Goal: Task Accomplishment & Management: Use online tool/utility

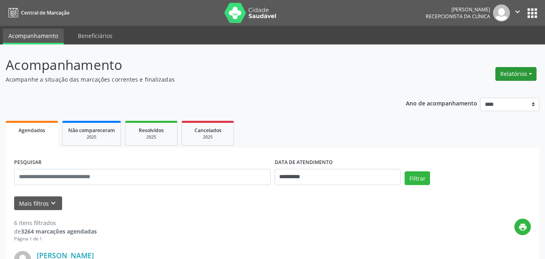
click at [515, 76] on button "Relatórios" at bounding box center [516, 74] width 41 height 14
click at [467, 94] on link "Agendamentos" at bounding box center [493, 91] width 87 height 11
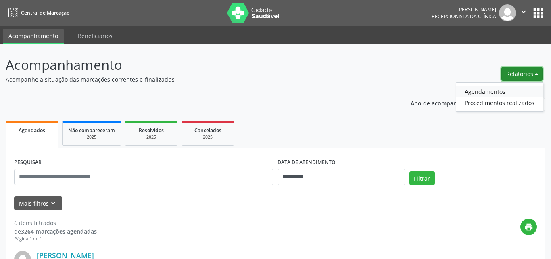
select select "*"
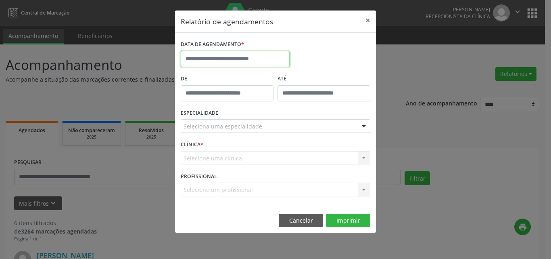
click at [236, 62] on input "text" at bounding box center [235, 59] width 109 height 16
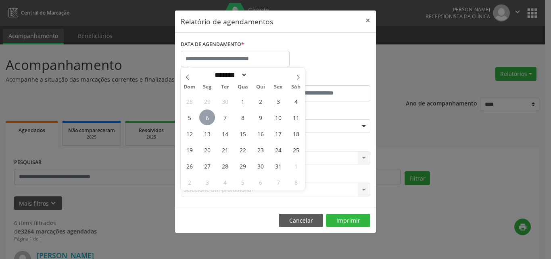
click at [208, 115] on span "6" at bounding box center [207, 117] width 16 height 16
type input "**********"
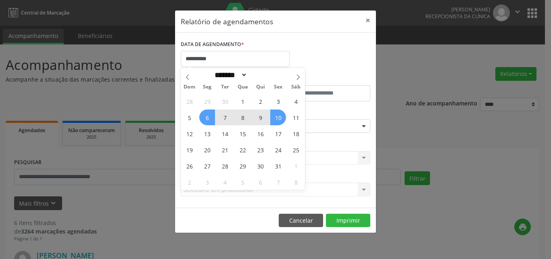
click at [279, 117] on span "10" at bounding box center [278, 117] width 16 height 16
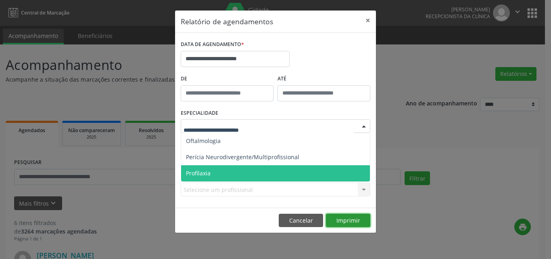
click at [347, 220] on div "**********" at bounding box center [276, 121] width 202 height 223
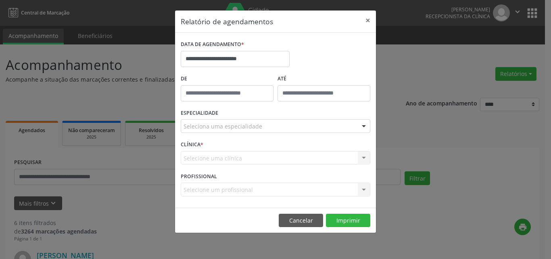
click at [240, 160] on div "Selecione uma clínica Nenhum resultado encontrado para: " " Não há nenhuma opçã…" at bounding box center [276, 158] width 190 height 14
click at [203, 154] on div "Selecione uma clínica Nenhum resultado encontrado para: " " Não há nenhuma opçã…" at bounding box center [276, 158] width 190 height 14
click at [364, 158] on div "Selecione uma clínica Nenhum resultado encontrado para: " " Não há nenhuma opçã…" at bounding box center [276, 158] width 190 height 14
click at [206, 156] on div "Selecione uma clínica Nenhum resultado encontrado para: " " Não há nenhuma opçã…" at bounding box center [276, 158] width 190 height 14
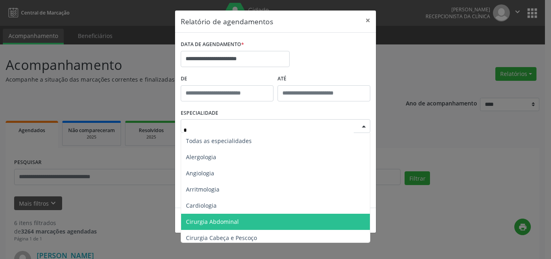
type input "**"
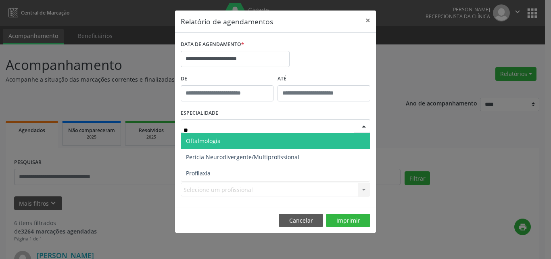
click at [193, 142] on span "Oftalmologia" at bounding box center [203, 141] width 35 height 8
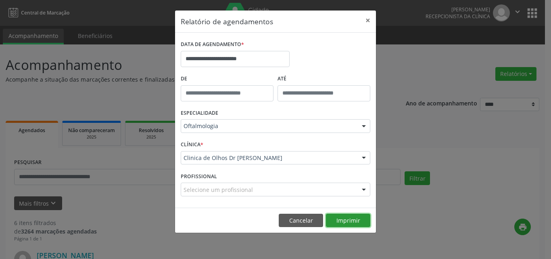
click at [338, 225] on button "Imprimir" at bounding box center [348, 220] width 44 height 14
click at [307, 219] on button "Cancelar" at bounding box center [301, 220] width 44 height 14
